Goal: Obtain resource: Obtain resource

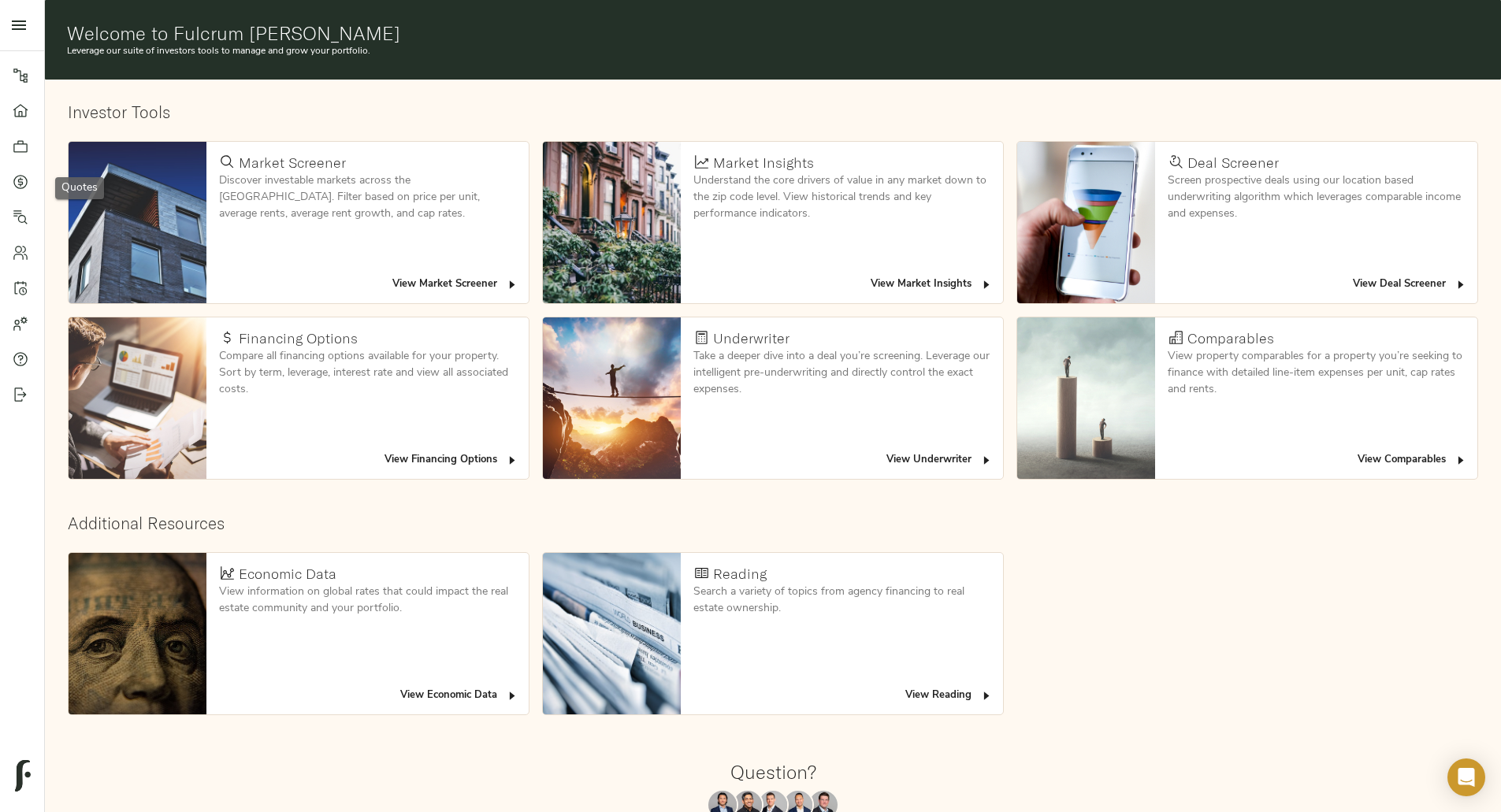
click at [15, 191] on link "Quotes" at bounding box center [22, 181] width 44 height 36
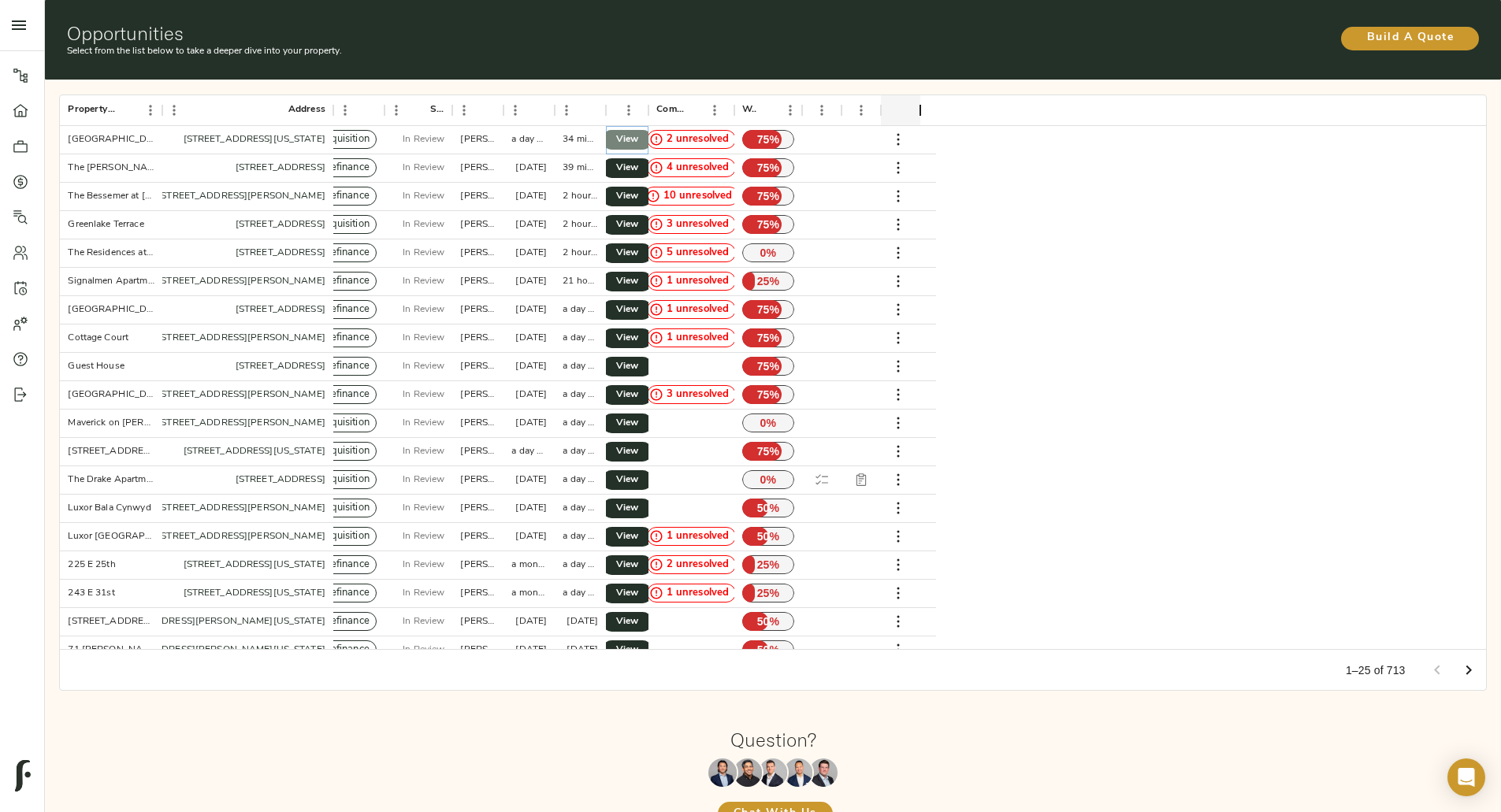
click at [636, 132] on span "View" at bounding box center [627, 140] width 19 height 17
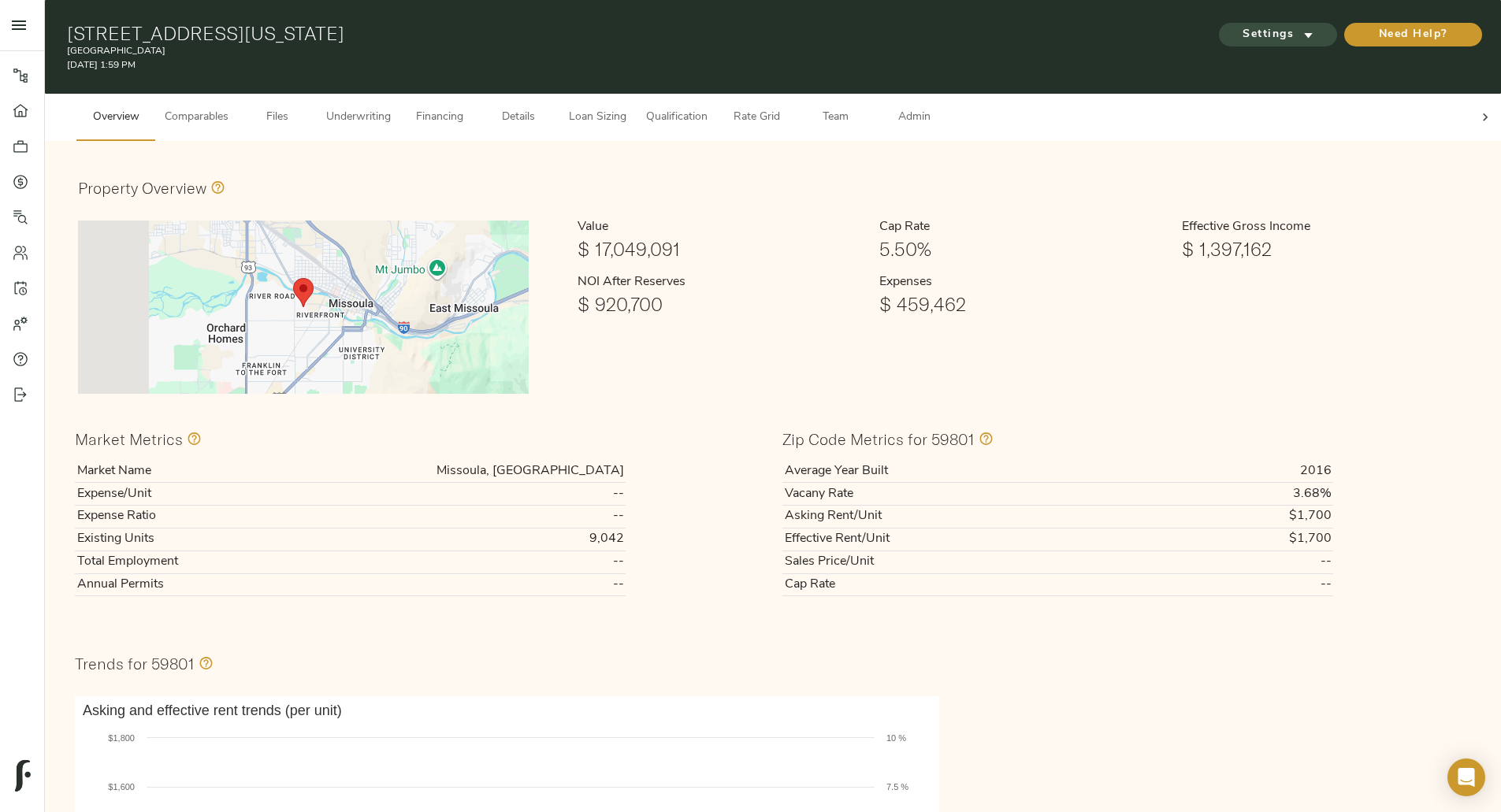
click at [1300, 29] on icon "submit" at bounding box center [1308, 35] width 17 height 17
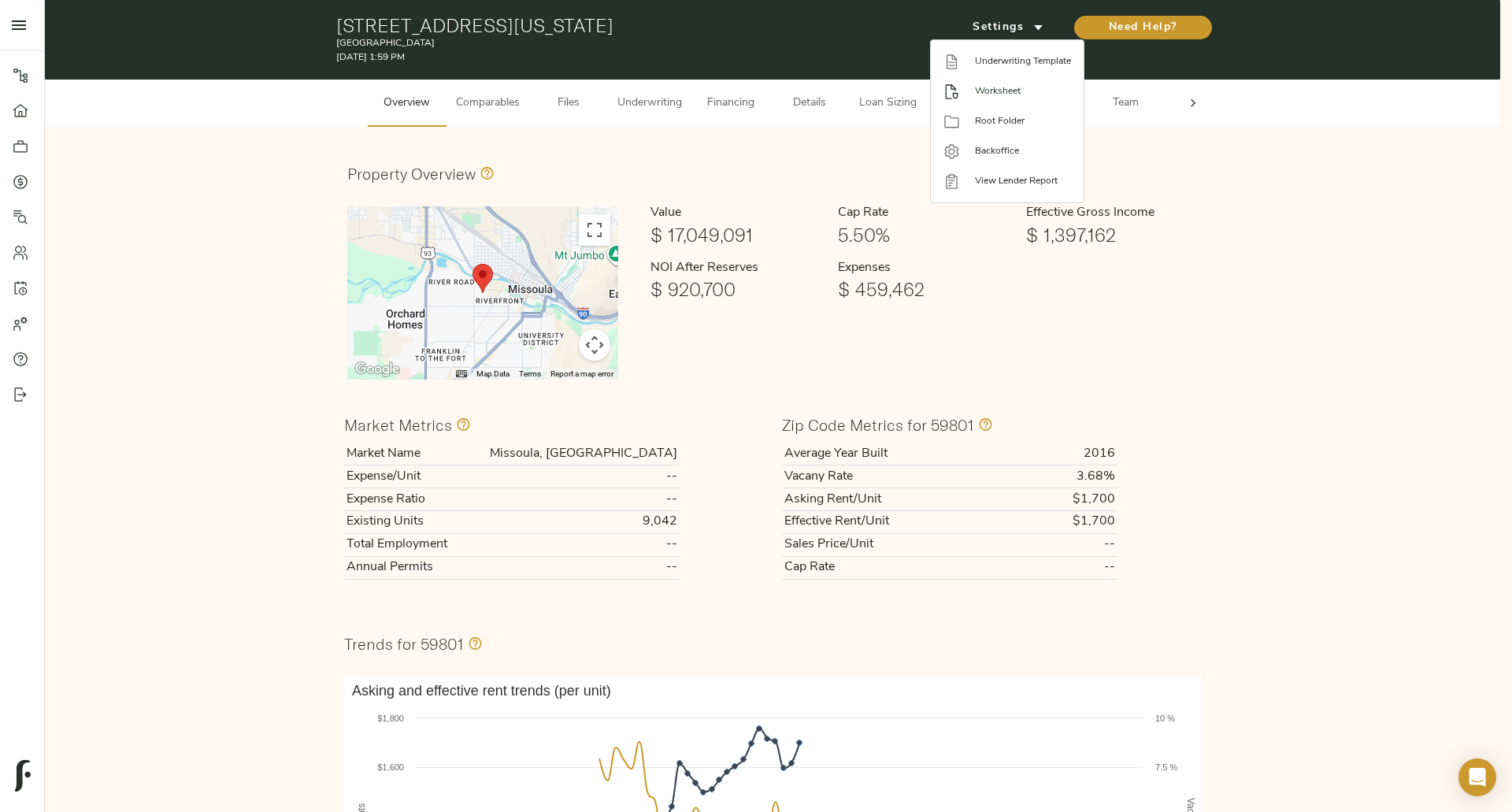
click at [996, 92] on span "Worksheet" at bounding box center [1022, 91] width 97 height 14
